Goal: Information Seeking & Learning: Learn about a topic

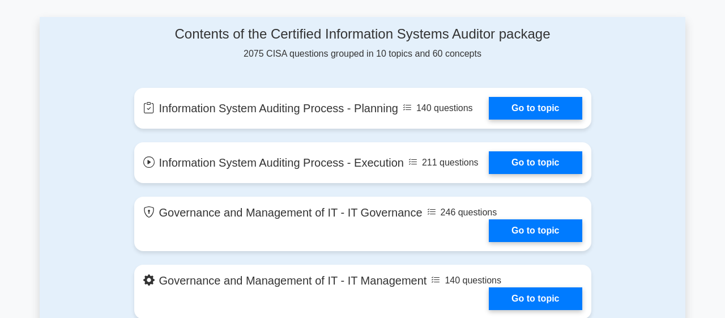
scroll to position [600, 0]
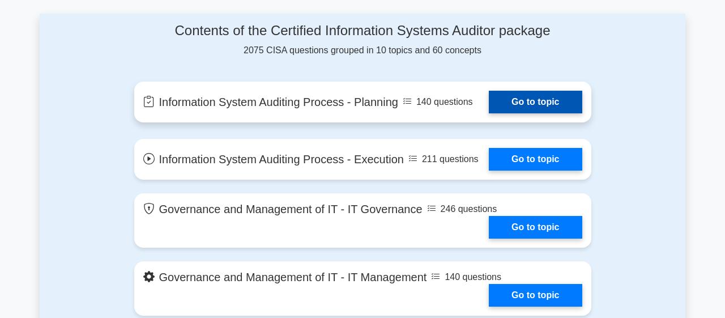
click at [515, 110] on link "Go to topic" at bounding box center [535, 102] width 93 height 23
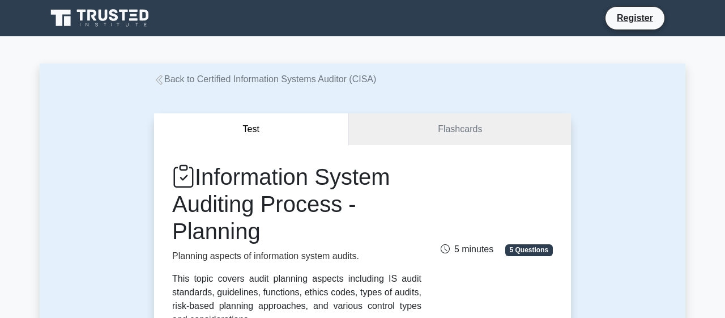
drag, startPoint x: 0, startPoint y: 0, endPoint x: 608, endPoint y: 133, distance: 622.4
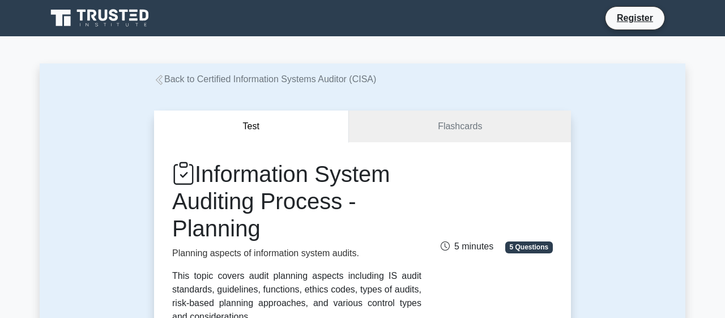
click at [551, 162] on div "Information System Auditing Process - Planning Planning aspects of information …" at bounding box center [362, 241] width 394 height 163
click at [459, 130] on link "Flashcards" at bounding box center [460, 126] width 222 height 32
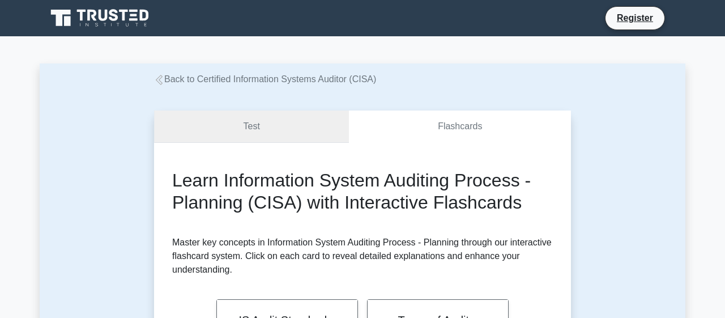
click at [255, 140] on link "Test" at bounding box center [251, 126] width 195 height 32
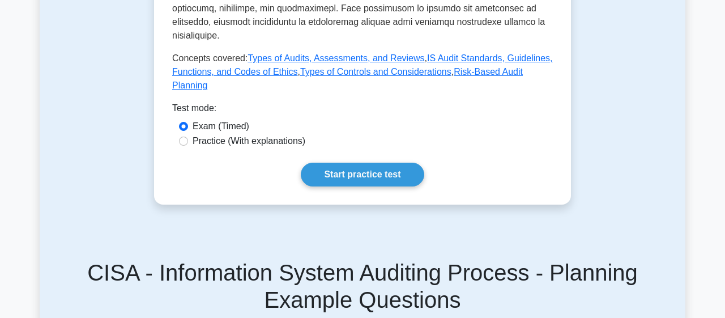
scroll to position [606, 0]
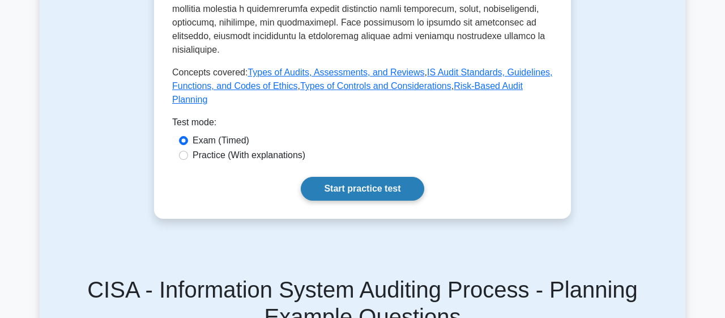
click at [335, 177] on link "Start practice test" at bounding box center [362, 189] width 123 height 24
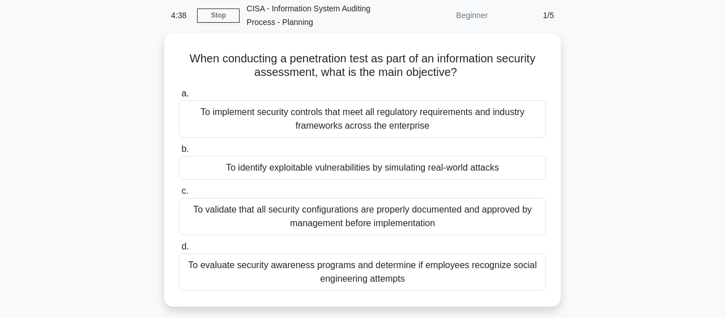
scroll to position [45, 0]
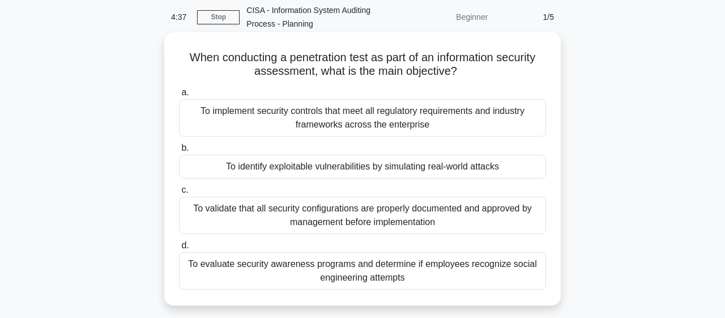
click at [402, 164] on div "To identify exploitable vulnerabilities by simulating real-world attacks" at bounding box center [362, 167] width 367 height 24
click at [179, 152] on input "b. To identify exploitable vulnerabilities by simulating real-world attacks" at bounding box center [179, 147] width 0 height 7
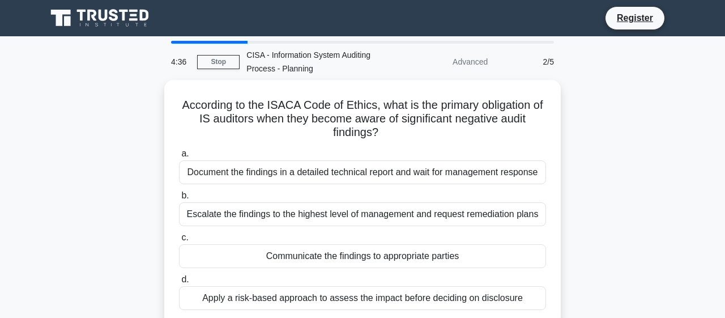
scroll to position [0, 0]
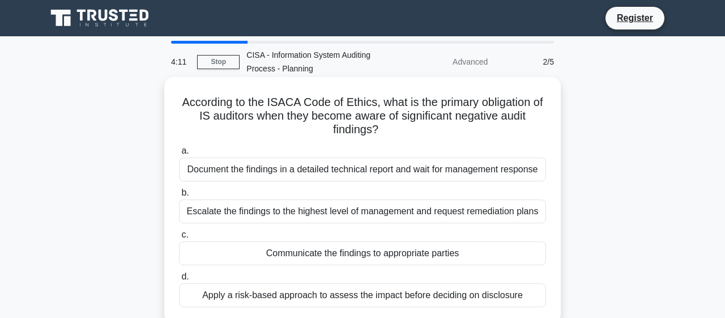
click at [392, 173] on div "Document the findings in a detailed technical report and wait for management re…" at bounding box center [362, 169] width 367 height 24
click at [179, 155] on input "a. Document the findings in a detailed technical report and wait for management…" at bounding box center [179, 150] width 0 height 7
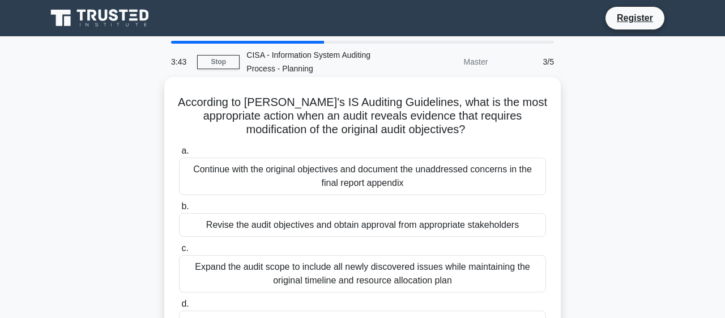
click at [480, 195] on div "a. Continue with the original objectives and document the unaddressed concerns …" at bounding box center [362, 253] width 380 height 222
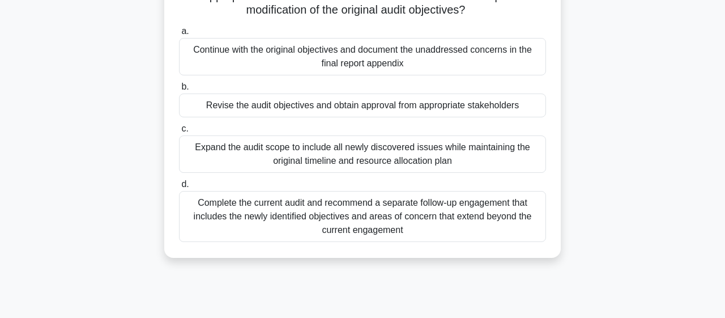
scroll to position [123, 0]
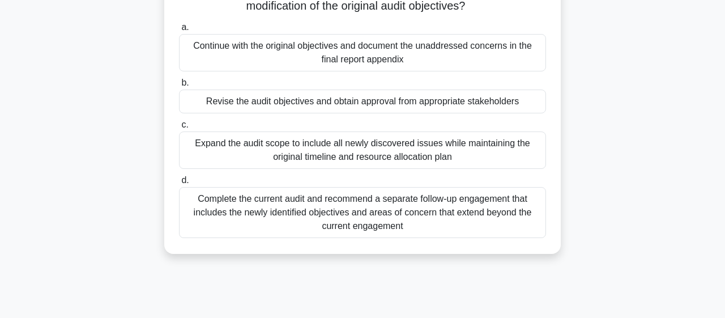
click at [444, 58] on div "Continue with the original objectives and document the unaddressed concerns in …" at bounding box center [362, 52] width 367 height 37
click at [179, 31] on input "a. Continue with the original objectives and document the unaddressed concerns …" at bounding box center [179, 27] width 0 height 7
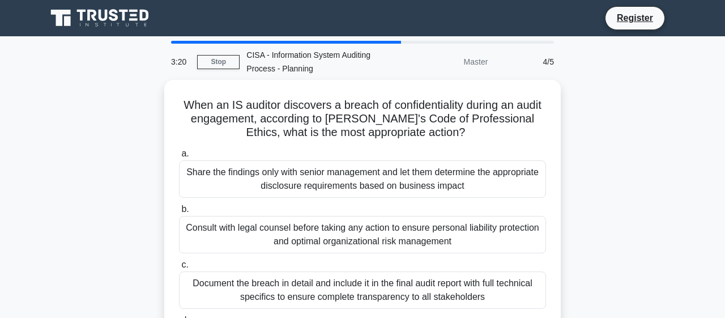
scroll to position [0, 0]
drag, startPoint x: 716, startPoint y: 92, endPoint x: 722, endPoint y: 104, distance: 13.4
click at [722, 104] on html "Register 3:02 Stop" at bounding box center [362, 305] width 725 height 611
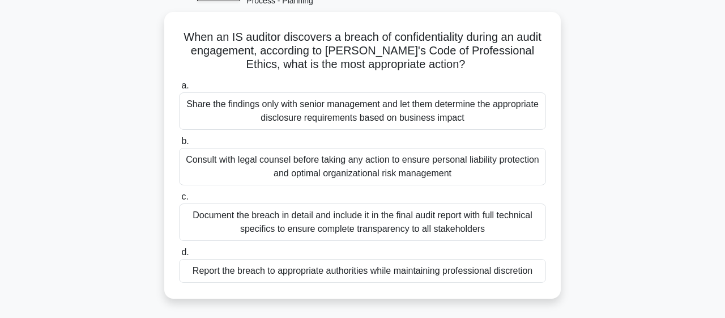
scroll to position [67, 0]
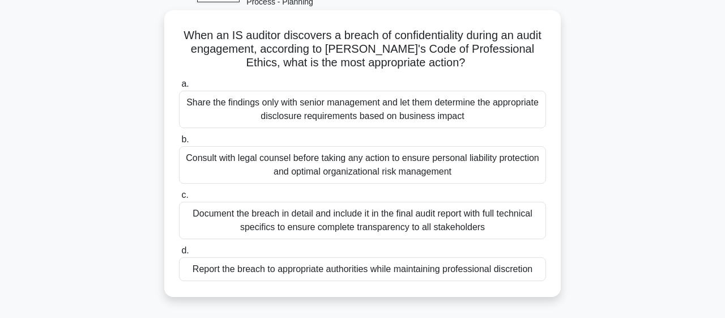
click at [443, 272] on div "Report the breach to appropriate authorities while maintaining professional dis…" at bounding box center [362, 269] width 367 height 24
click at [179, 254] on input "d. Report the breach to appropriate authorities while maintaining professional …" at bounding box center [179, 250] width 0 height 7
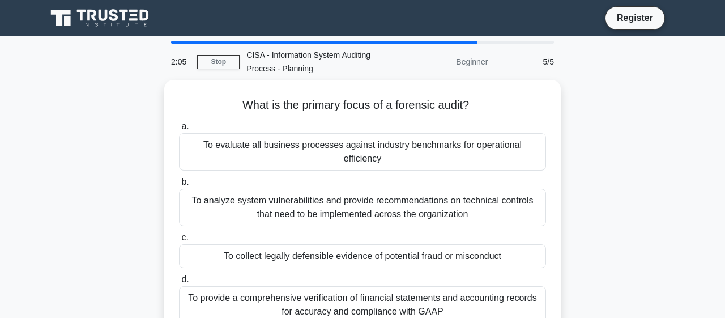
scroll to position [0, 0]
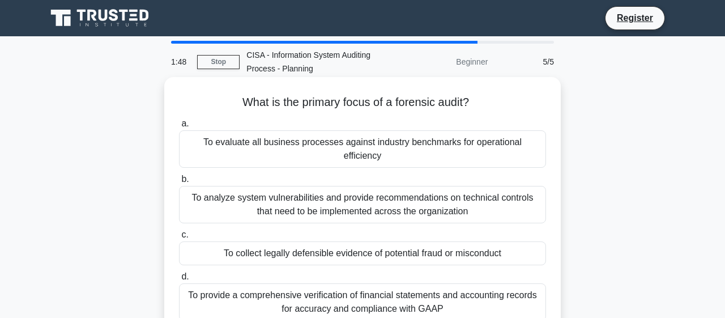
click at [469, 245] on div "To collect legally defensible evidence of potential fraud or misconduct" at bounding box center [362, 253] width 367 height 24
click at [179, 238] on input "c. To collect legally defensible evidence of potential fraud or misconduct" at bounding box center [179, 234] width 0 height 7
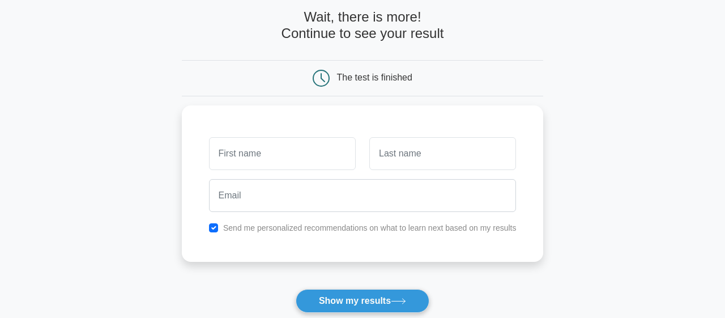
scroll to position [49, 0]
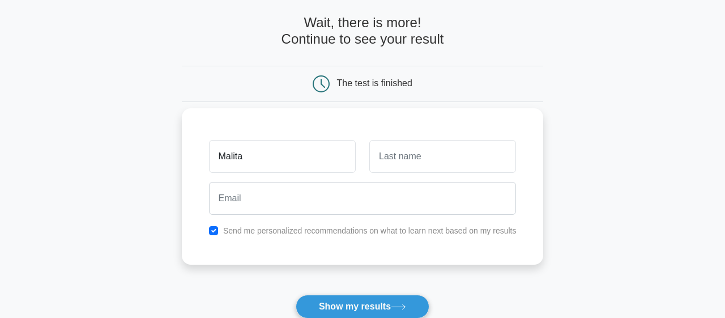
type input "Malita"
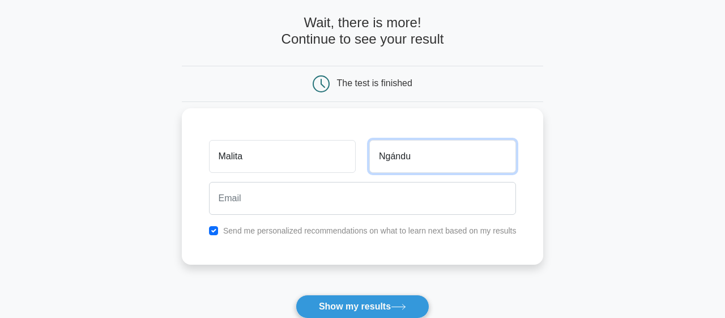
type input "Ngándu"
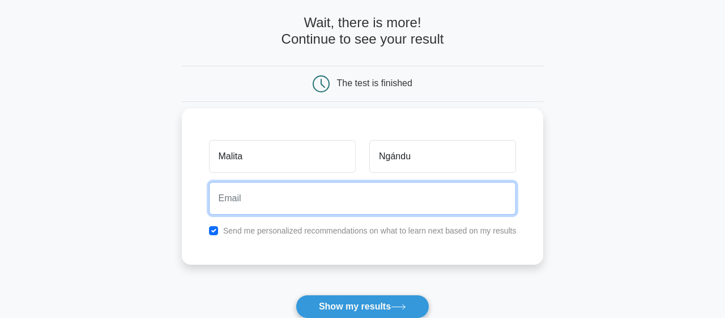
click at [253, 198] on input "email" at bounding box center [362, 198] width 307 height 33
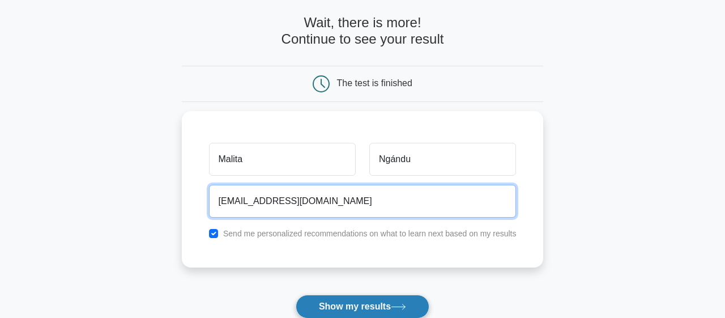
type input "marthangandu@gmail.com"
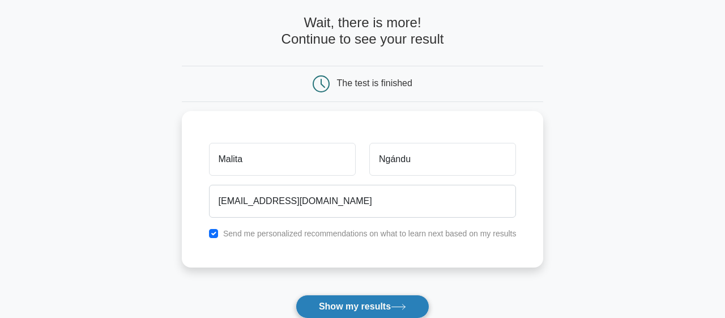
click at [343, 306] on button "Show my results" at bounding box center [363, 306] width 134 height 24
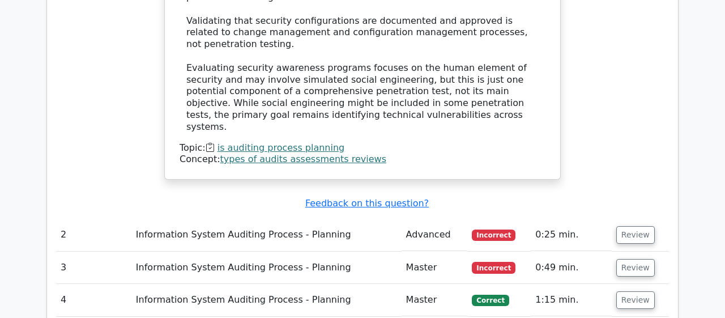
scroll to position [1349, 0]
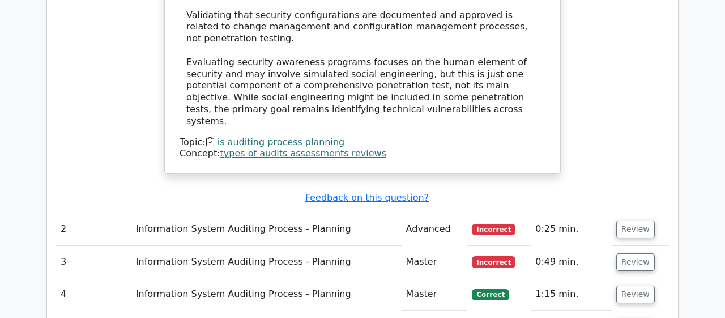
click at [309, 213] on td "Information System Auditing Process - Planning" at bounding box center [266, 229] width 270 height 32
click at [307, 213] on td "Information System Auditing Process - Planning" at bounding box center [266, 229] width 270 height 32
click at [627, 220] on button "Review" at bounding box center [635, 229] width 38 height 18
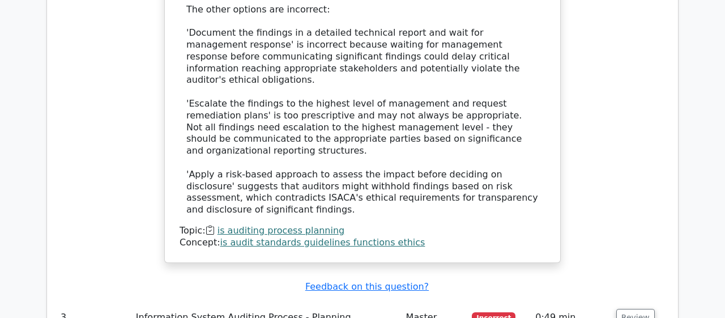
scroll to position [2021, 0]
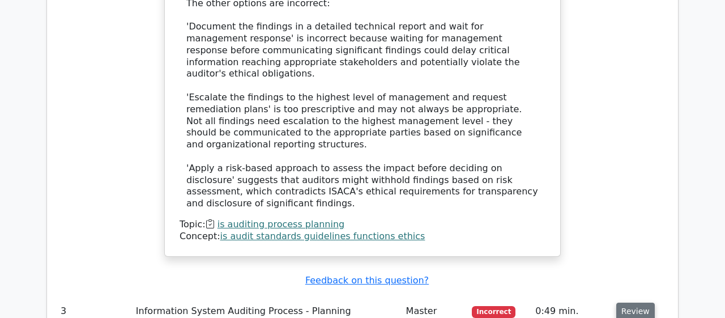
click at [638, 302] on button "Review" at bounding box center [635, 311] width 38 height 18
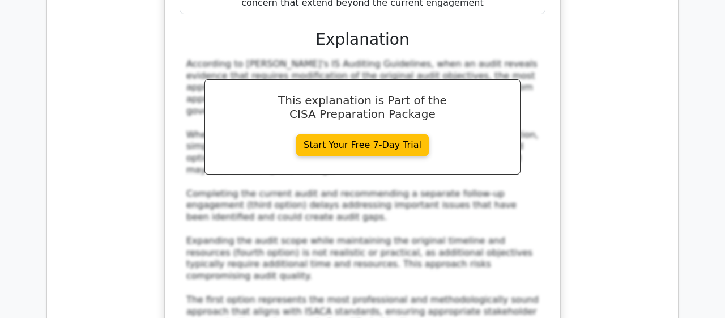
scroll to position [2615, 0]
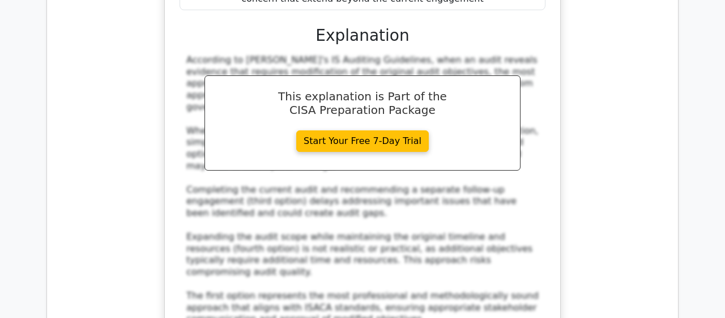
drag, startPoint x: 716, startPoint y: 221, endPoint x: 724, endPoint y: 233, distance: 14.6
drag, startPoint x: 716, startPoint y: 217, endPoint x: 720, endPoint y: 228, distance: 12.0
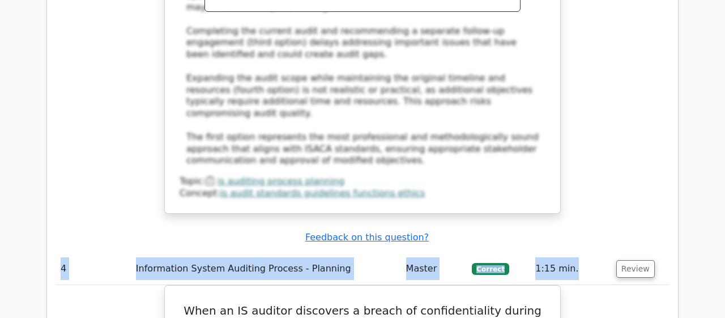
scroll to position [2763, 0]
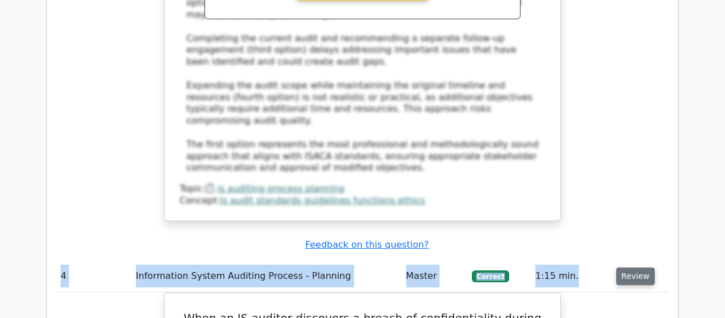
click at [634, 267] on button "Review" at bounding box center [635, 276] width 38 height 18
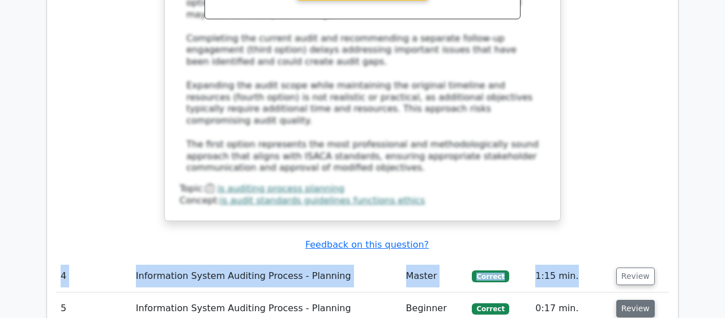
click at [633, 299] on button "Review" at bounding box center [635, 308] width 38 height 18
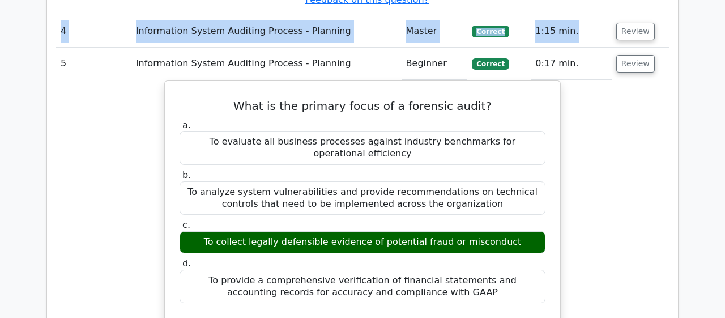
scroll to position [3015, 0]
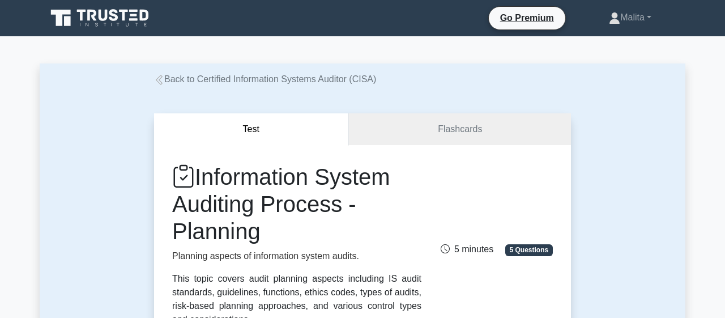
scroll to position [606, 0]
